Goal: Book appointment/travel/reservation

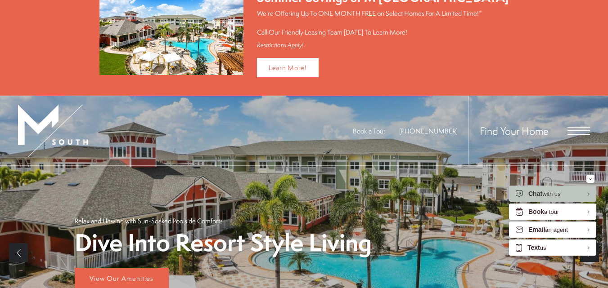
scroll to position [45, 0]
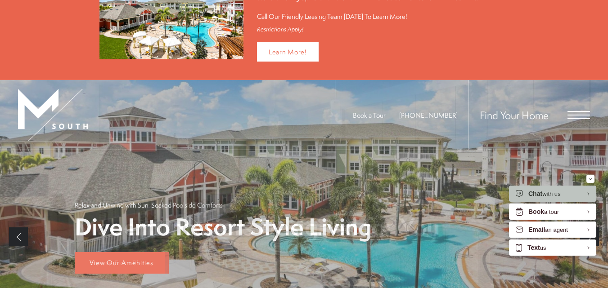
click at [578, 115] on span "Open Menu" at bounding box center [578, 115] width 23 height 1
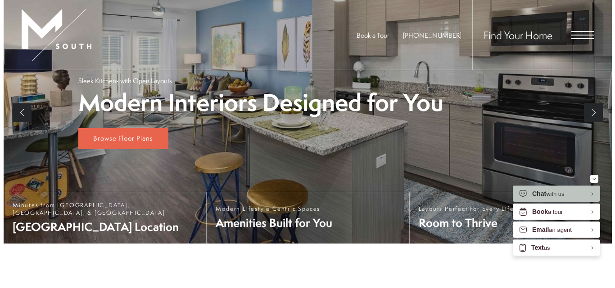
scroll to position [0, 0]
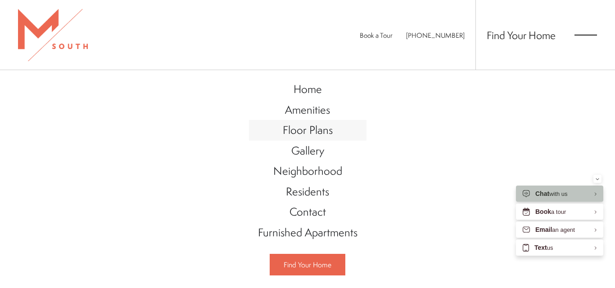
click at [317, 132] on span "Floor Plans" at bounding box center [308, 129] width 50 height 15
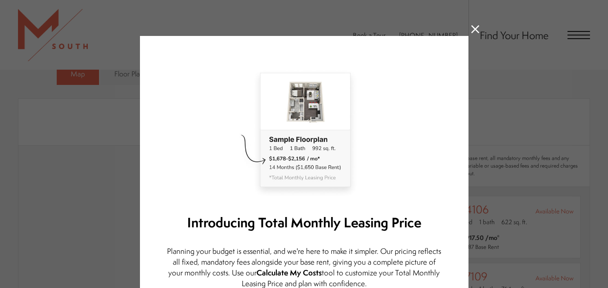
click at [473, 26] on icon at bounding box center [475, 29] width 8 height 8
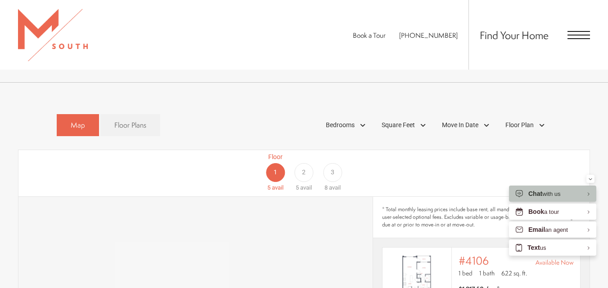
scroll to position [357, 0]
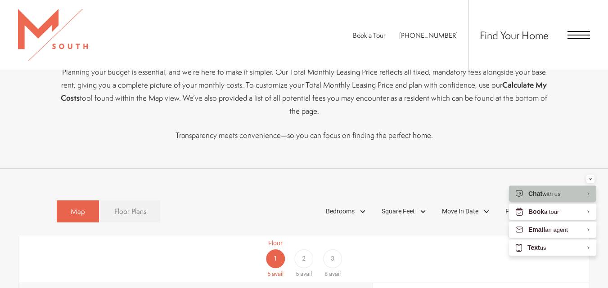
click at [132, 207] on span "Floor Plans" at bounding box center [130, 212] width 32 height 10
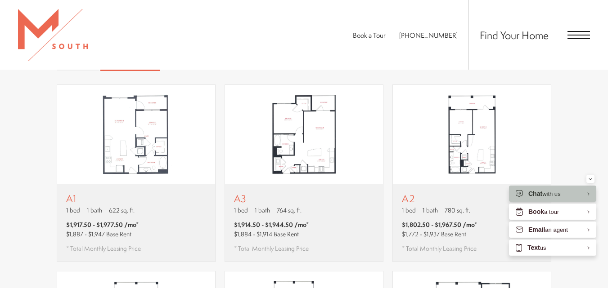
scroll to position [505, 0]
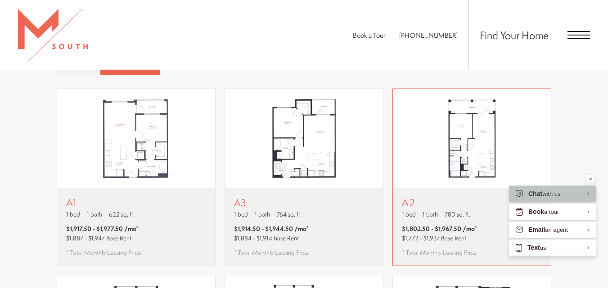
click at [449, 149] on img "View floor plan A2" at bounding box center [472, 138] width 158 height 99
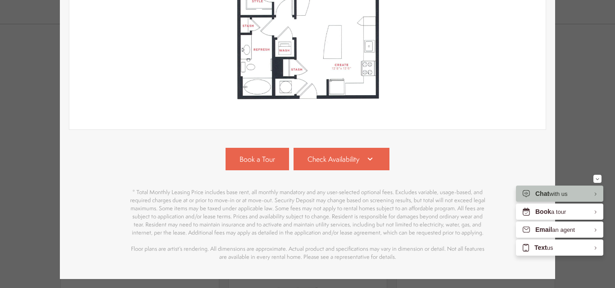
scroll to position [304, 0]
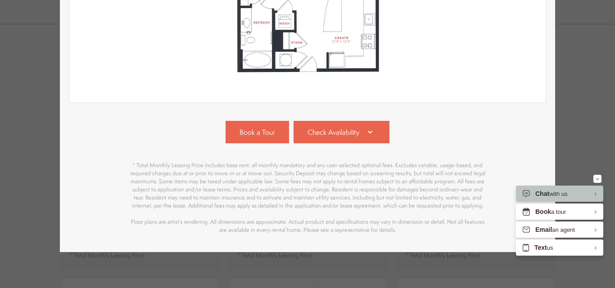
click at [353, 121] on link "Check Availability" at bounding box center [341, 132] width 96 height 23
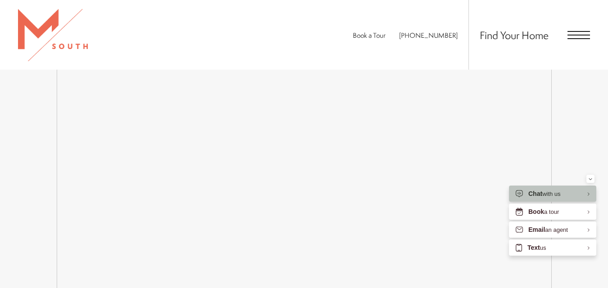
scroll to position [1495, 0]
